Goal: Task Accomplishment & Management: Manage account settings

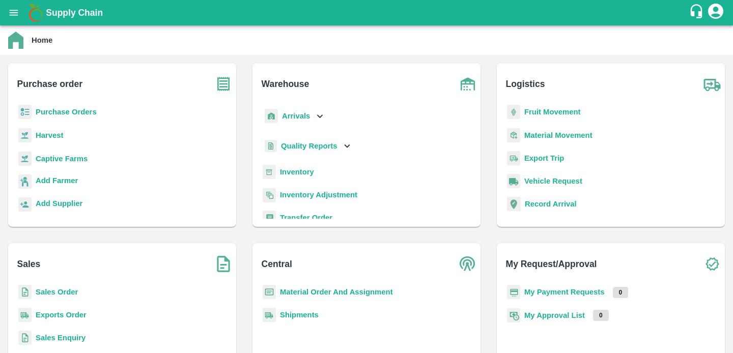
click at [63, 113] on b "Purchase Orders" at bounding box center [66, 112] width 61 height 8
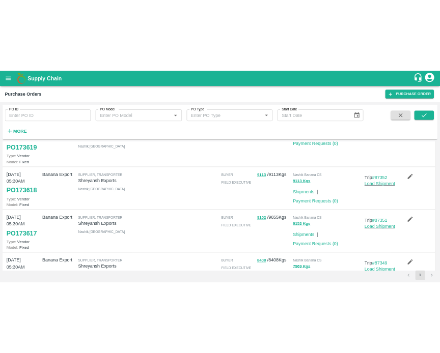
scroll to position [7, 0]
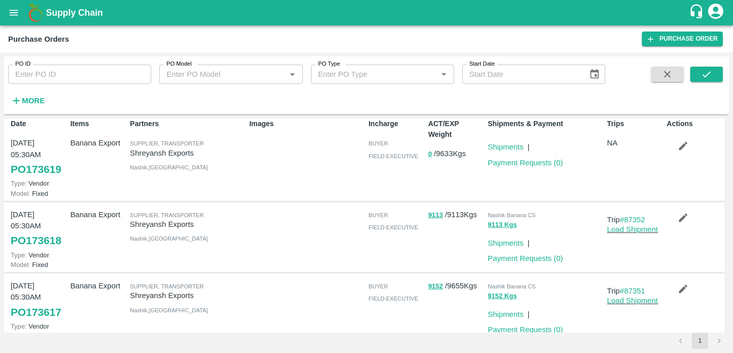
click at [30, 101] on strong "More" at bounding box center [33, 101] width 23 height 8
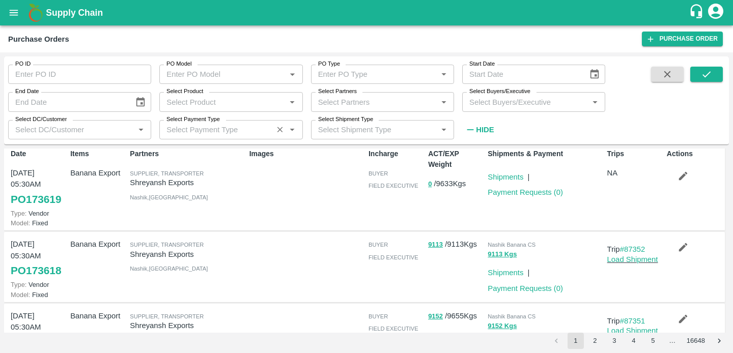
click at [294, 126] on icon "Open" at bounding box center [292, 129] width 11 height 11
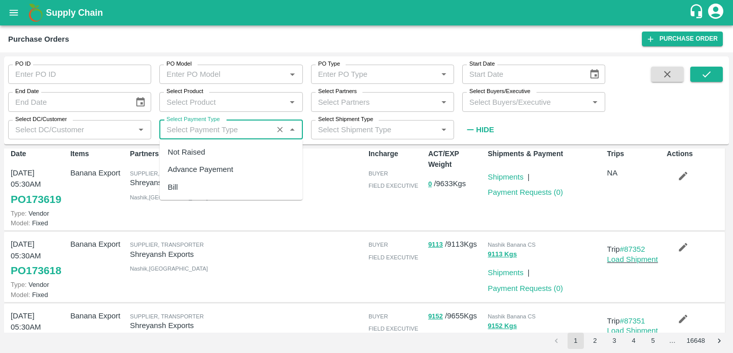
click at [198, 186] on div "Bill" at bounding box center [231, 187] width 143 height 17
type input "Bill"
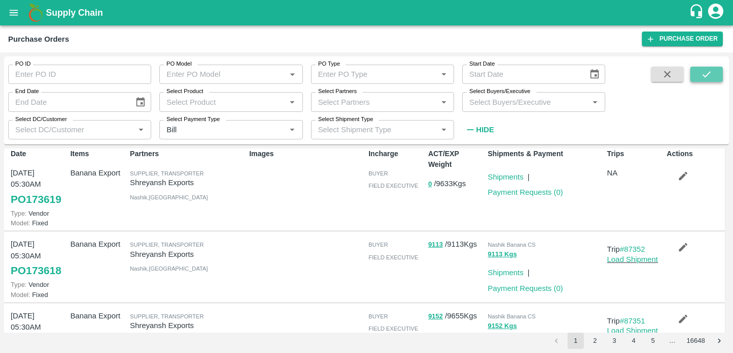
click at [707, 72] on icon "submit" at bounding box center [706, 74] width 11 height 11
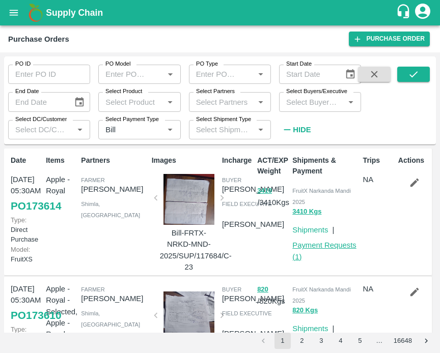
click at [318, 245] on link "Payment Requests ( 1 )" at bounding box center [324, 250] width 64 height 19
